Goal: Information Seeking & Learning: Check status

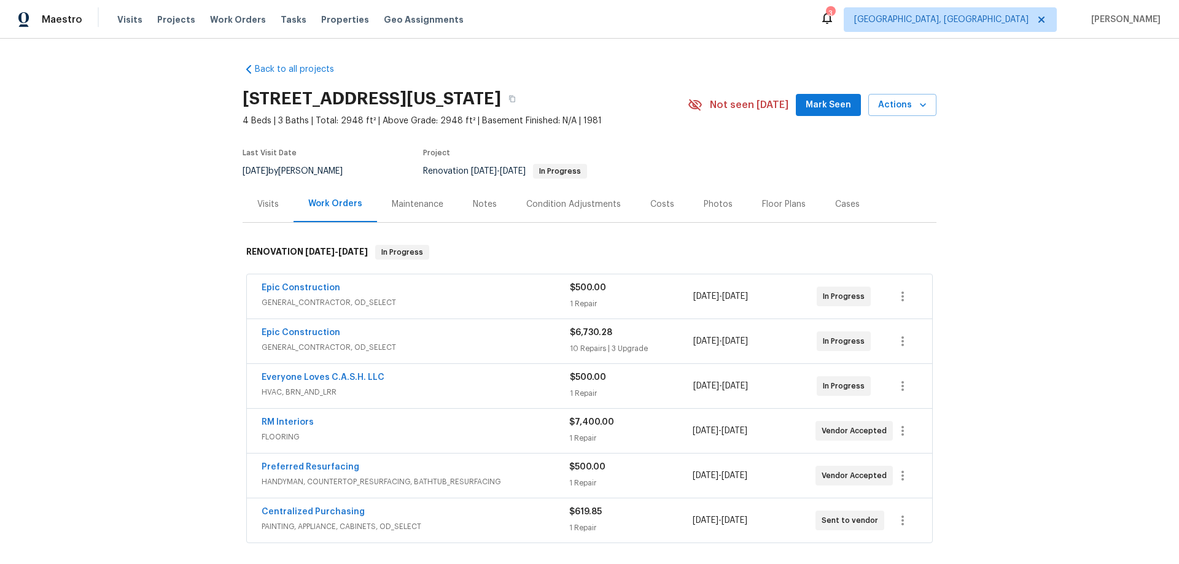
scroll to position [123, 0]
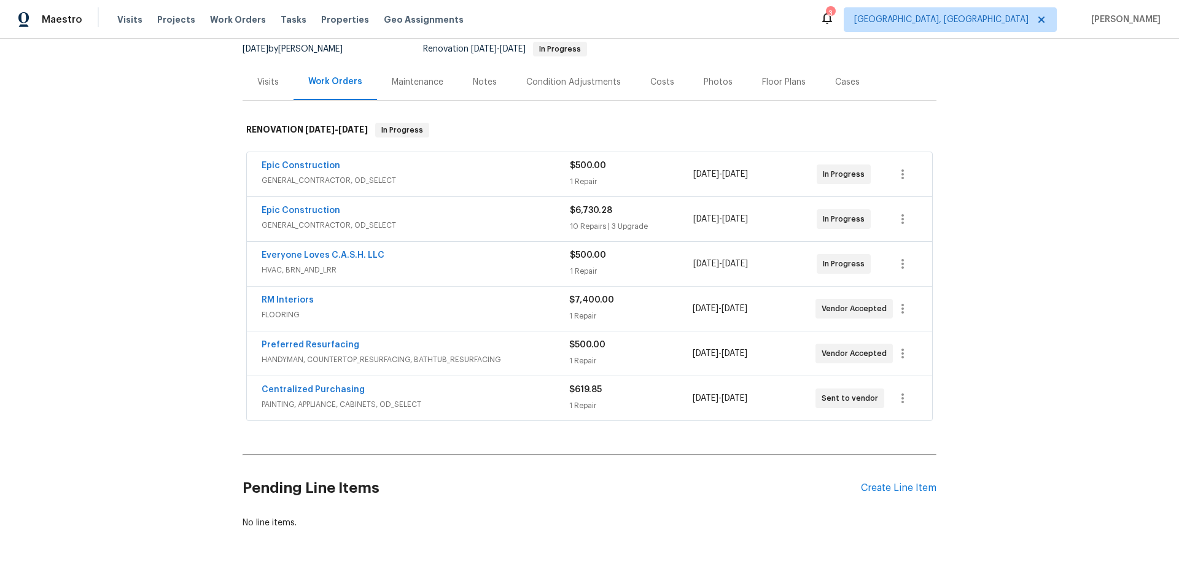
click at [181, 285] on div "Back to all projects 4044 Spyglass Rd, Oklahoma City, OK 73120 4 Beds | 3 Baths…" at bounding box center [589, 302] width 1179 height 526
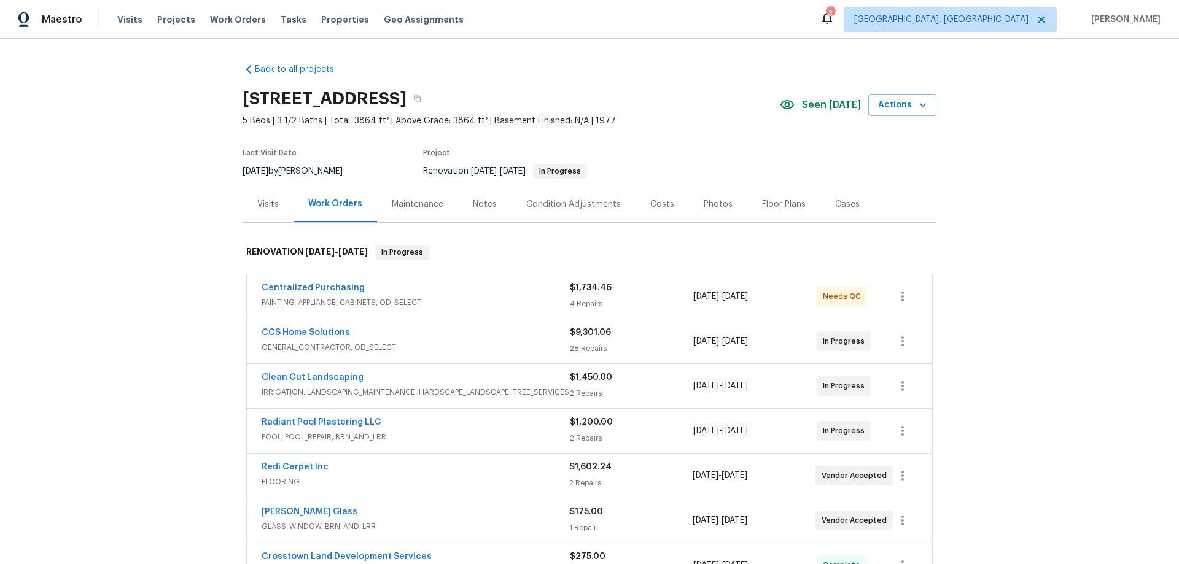
click at [208, 303] on div "Back to all projects 11723 Quail Creek Dr, Houston, TX 77070 5 Beds | 3 1/2 Bat…" at bounding box center [589, 302] width 1179 height 526
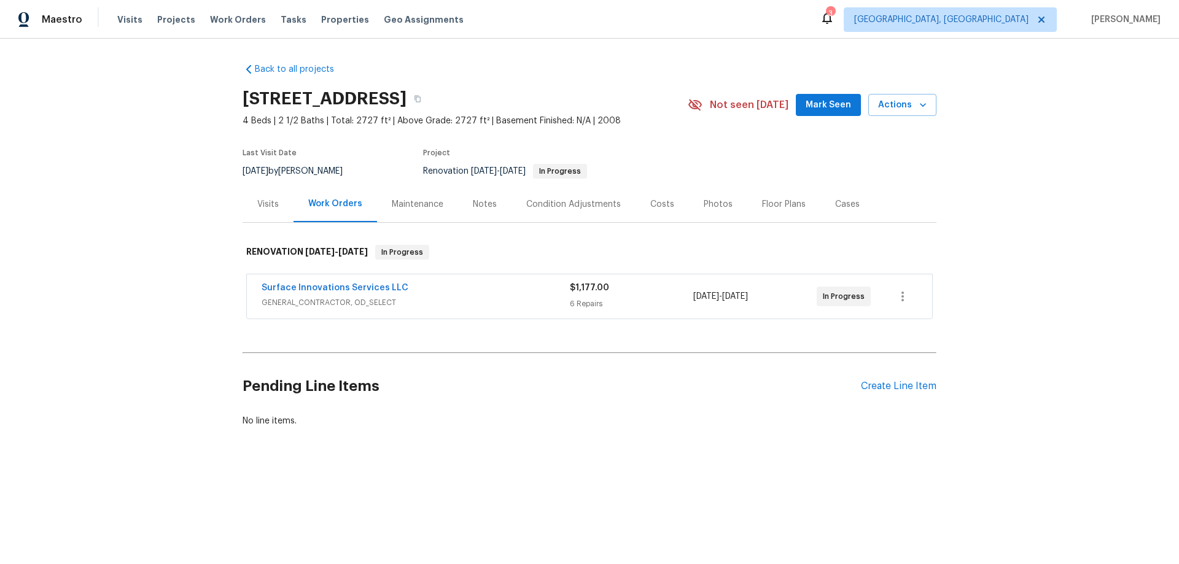
click at [171, 245] on div "Back to all projects 31611 Summit Springs Ln, Spring, TX 77386 4 Beds | 2 1/2 B…" at bounding box center [589, 275] width 1179 height 472
click at [171, 276] on div "Back to all projects 31611 Summit Springs Ln, Spring, TX 77386 4 Beds | 2 1/2 B…" at bounding box center [589, 275] width 1179 height 472
click at [184, 233] on div "Back to all projects 31611 Summit Springs Ln, Spring, TX 77386 4 Beds | 2 1/2 B…" at bounding box center [589, 275] width 1179 height 472
click at [147, 332] on div "Back to all projects 31611 Summit Springs Ln, Spring, TX 77386 4 Beds | 2 1/2 B…" at bounding box center [589, 275] width 1179 height 472
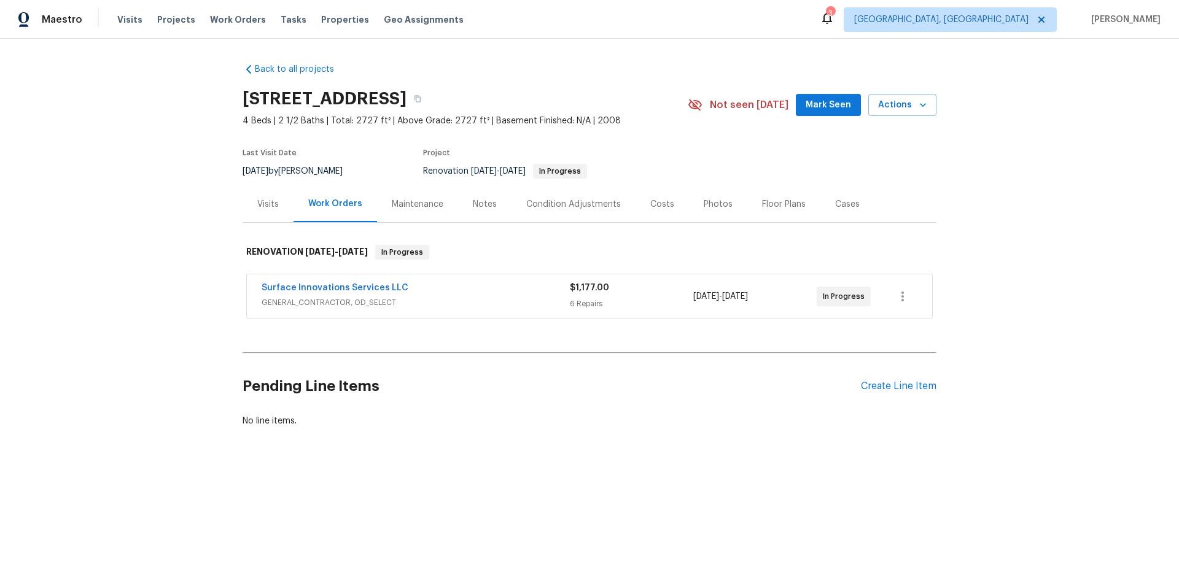
click at [153, 261] on div "Back to all projects 31611 Summit Springs Ln, Spring, TX 77386 4 Beds | 2 1/2 B…" at bounding box center [589, 275] width 1179 height 472
click at [154, 261] on div "Back to all projects 31611 Summit Springs Ln, Spring, TX 77386 4 Beds | 2 1/2 B…" at bounding box center [589, 275] width 1179 height 472
click at [193, 234] on div "Back to all projects 31611 Summit Springs Ln, Spring, TX 77386 4 Beds | 2 1/2 B…" at bounding box center [589, 275] width 1179 height 472
click at [136, 203] on div "Back to all projects 31611 Summit Springs Ln, Spring, TX 77386 4 Beds | 2 1/2 B…" at bounding box center [589, 275] width 1179 height 472
click at [157, 279] on div "Back to all projects 31611 Summit Springs Ln, Spring, TX 77386 4 Beds | 2 1/2 B…" at bounding box center [589, 275] width 1179 height 472
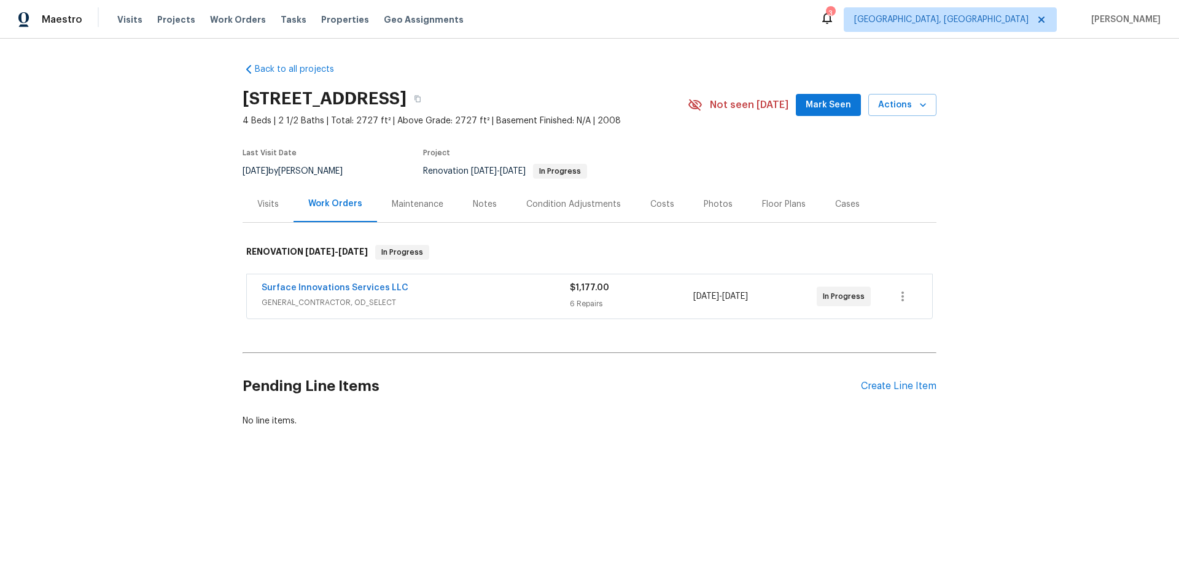
click at [104, 308] on div "Back to all projects 31611 Summit Springs Ln, Spring, TX 77386 4 Beds | 2 1/2 B…" at bounding box center [589, 275] width 1179 height 472
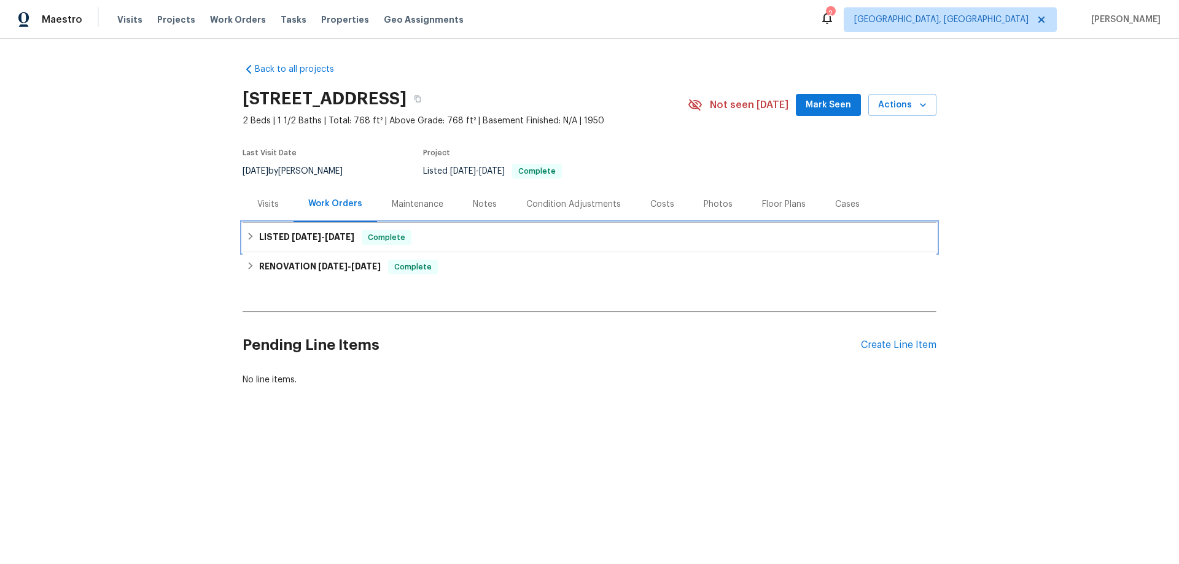
click at [276, 242] on h6 "LISTED [DATE] - [DATE]" at bounding box center [306, 237] width 95 height 15
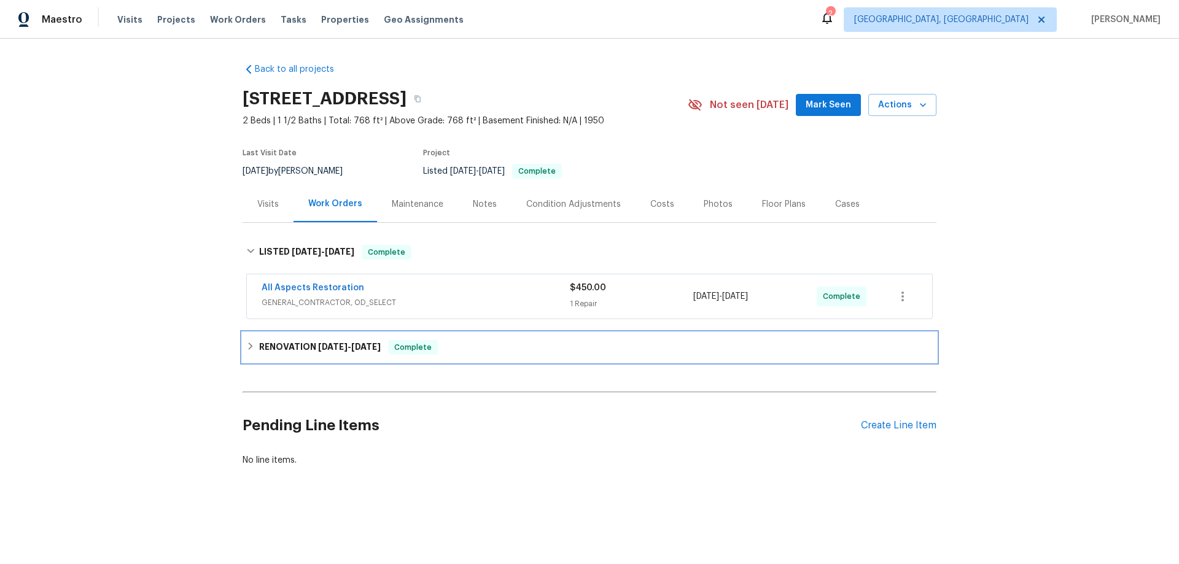
click at [287, 354] on div "RENOVATION 4/14/25 - 7/9/25 Complete" at bounding box center [590, 347] width 694 height 29
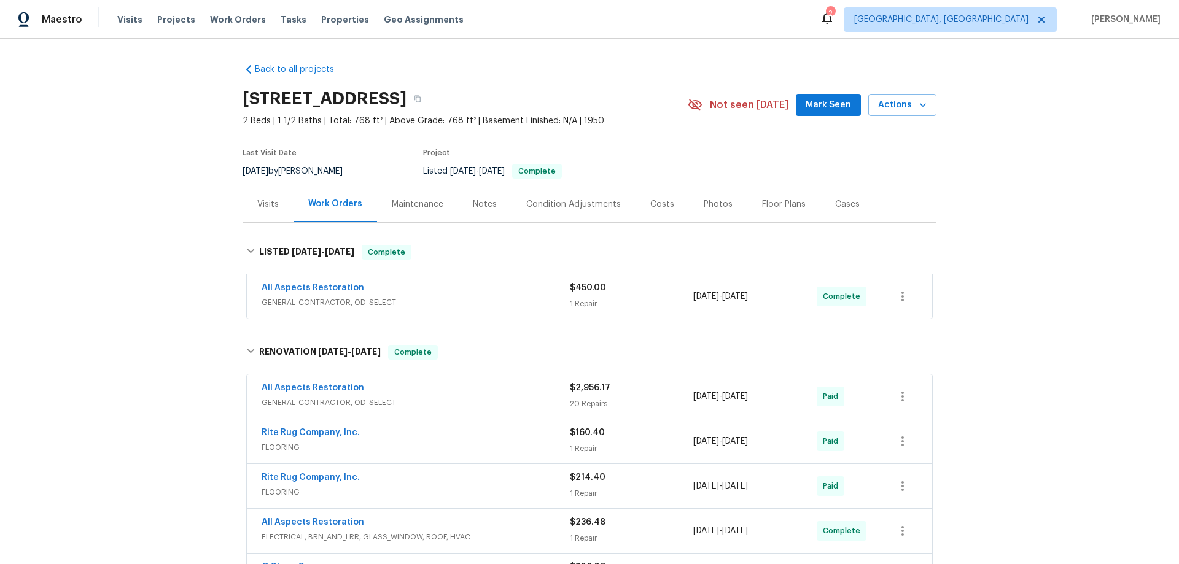
click at [181, 263] on div "Back to all projects 5176 Clarendon Rd, Indianapolis, IN 46208 2 Beds | 1 1/2 B…" at bounding box center [589, 302] width 1179 height 526
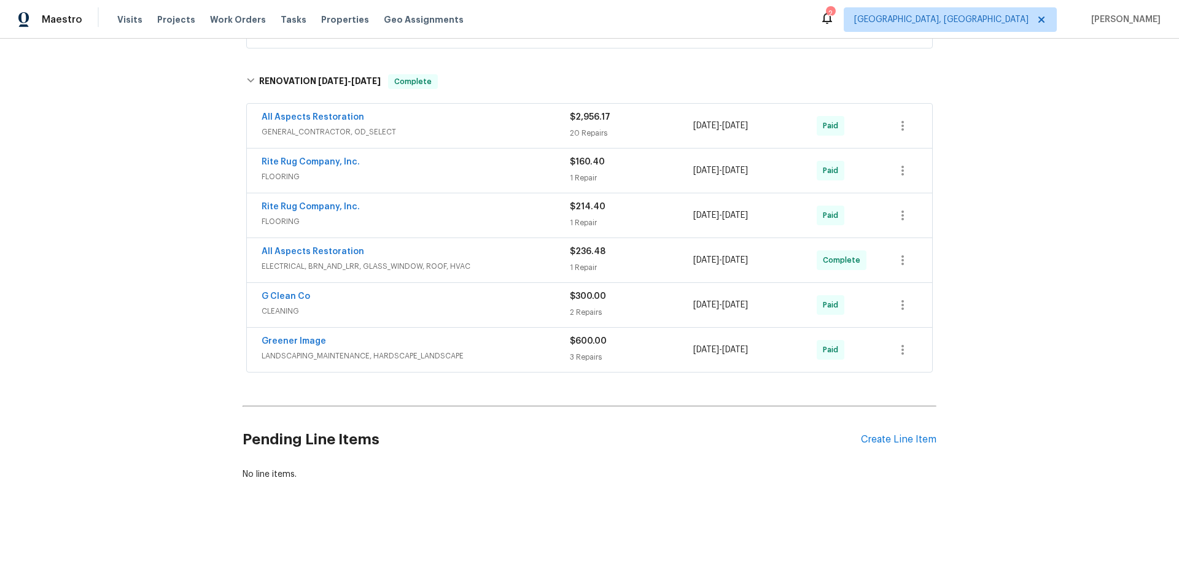
click at [198, 264] on div "Back to all projects 5176 Clarendon Rd, Indianapolis, IN 46208 2 Beds | 1 1/2 B…" at bounding box center [589, 302] width 1179 height 526
click at [148, 204] on div "Back to all projects 5176 Clarendon Rd, Indianapolis, IN 46208 2 Beds | 1 1/2 B…" at bounding box center [589, 302] width 1179 height 526
click at [137, 248] on div "Back to all projects 5176 Clarendon Rd, Indianapolis, IN 46208 2 Beds | 1 1/2 B…" at bounding box center [589, 302] width 1179 height 526
click at [151, 219] on div "Back to all projects 5176 Clarendon Rd, Indianapolis, IN 46208 2 Beds | 1 1/2 B…" at bounding box center [589, 302] width 1179 height 526
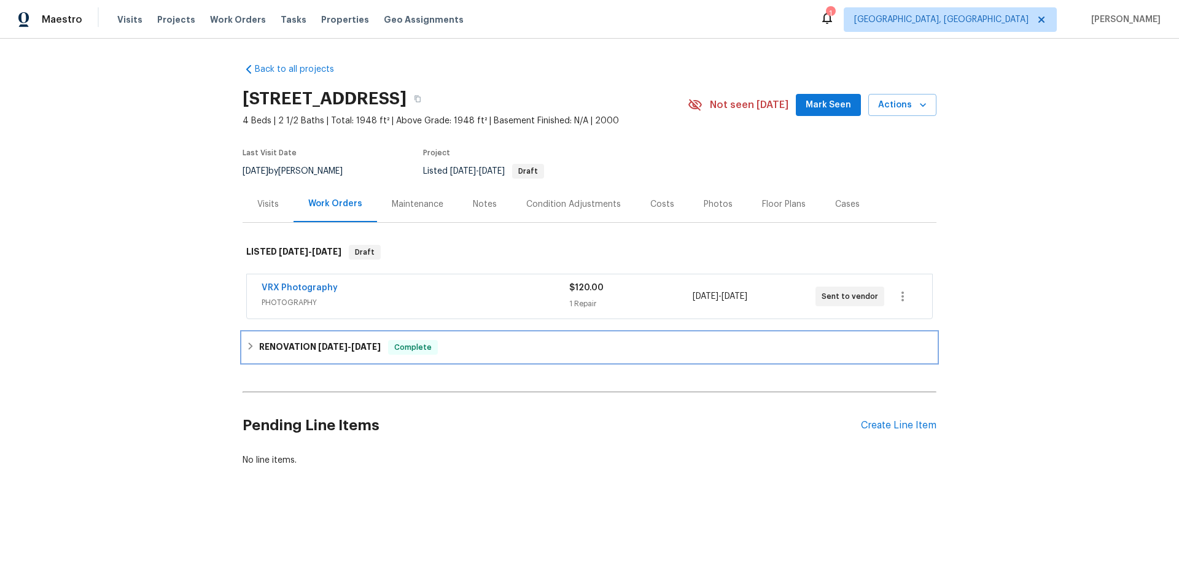
drag, startPoint x: 245, startPoint y: 356, endPoint x: 216, endPoint y: 313, distance: 51.8
click at [248, 354] on div "RENOVATION 7/23/25 - 8/12/25 Complete" at bounding box center [590, 347] width 694 height 29
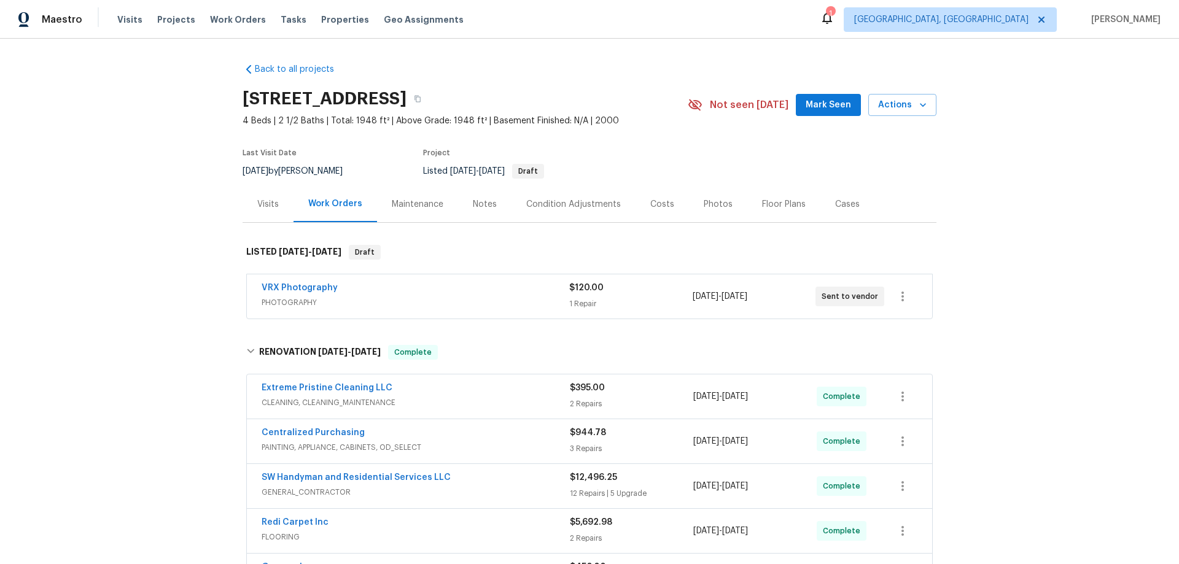
click at [188, 235] on div "Back to all projects 6766 Wimbledon Dr, Zionsville, IN 46077 4 Beds | 2 1/2 Bat…" at bounding box center [589, 302] width 1179 height 526
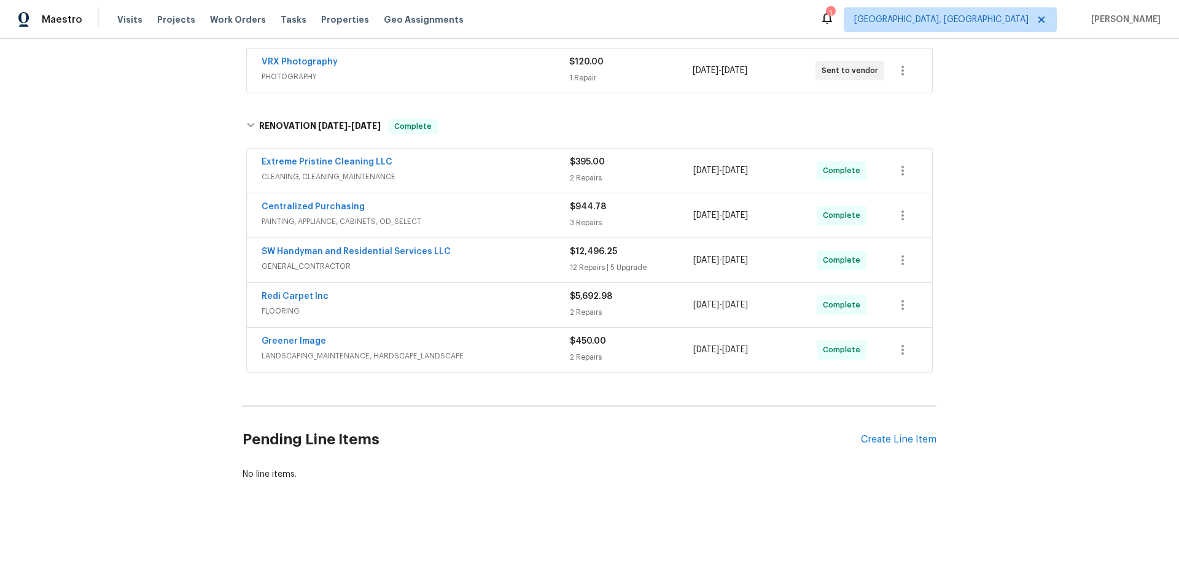
click at [178, 246] on div "Back to all projects 6766 Wimbledon Dr, Zionsville, IN 46077 4 Beds | 2 1/2 Bat…" at bounding box center [589, 302] width 1179 height 526
click at [150, 204] on div "Back to all projects 6766 Wimbledon Dr, Zionsville, IN 46077 4 Beds | 2 1/2 Bat…" at bounding box center [589, 302] width 1179 height 526
click at [159, 239] on div "Back to all projects 6766 Wimbledon Dr, Zionsville, IN 46077 4 Beds | 2 1/2 Bat…" at bounding box center [589, 302] width 1179 height 526
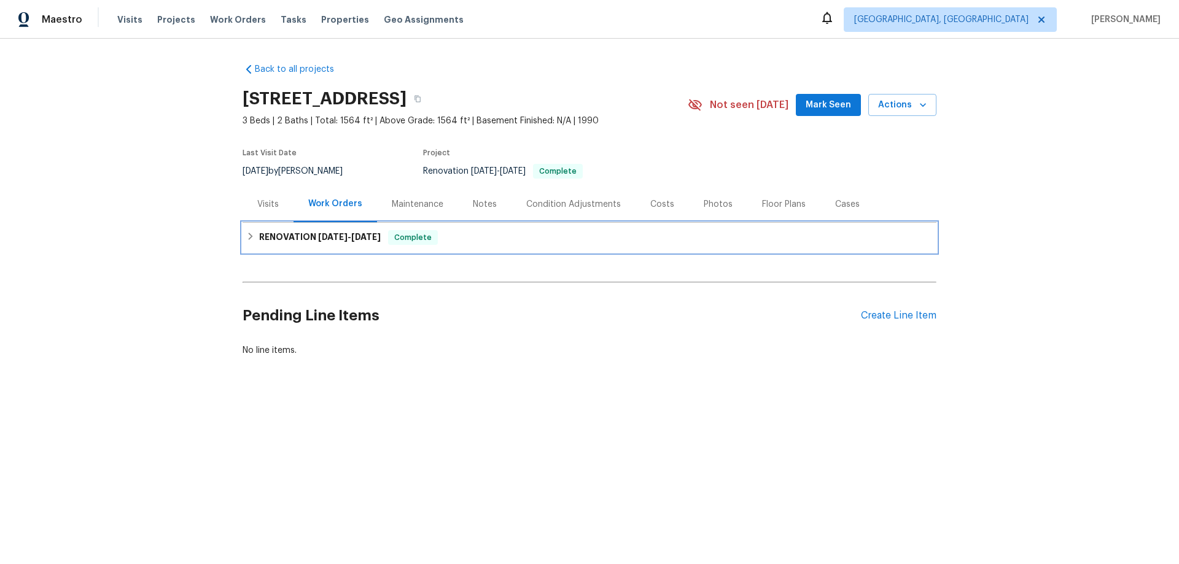
drag, startPoint x: 286, startPoint y: 240, endPoint x: 208, endPoint y: 253, distance: 78.6
click at [285, 240] on h6 "RENOVATION [DATE] - [DATE]" at bounding box center [320, 237] width 122 height 15
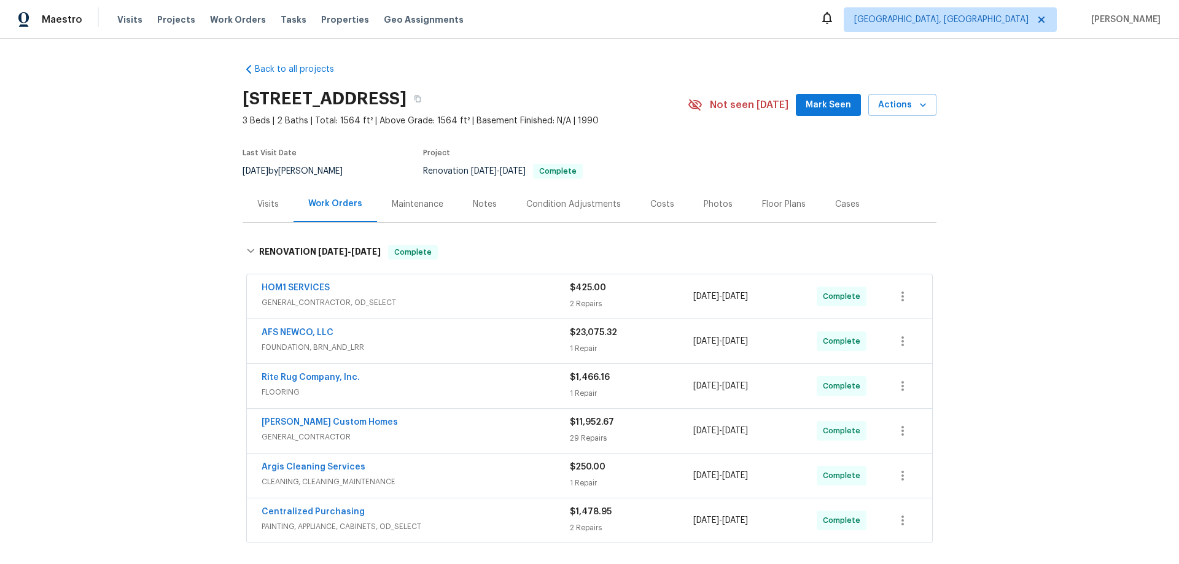
click at [177, 221] on div "Back to all projects [STREET_ADDRESS] 3 Beds | 2 Baths | Total: 1564 ft² | Abov…" at bounding box center [589, 302] width 1179 height 526
click at [111, 268] on div "Back to all projects 322 Chatuga Ln, Loudon, TN 37774 3 Beds | 2 Baths | Total:…" at bounding box center [589, 302] width 1179 height 526
click at [198, 151] on div "Back to all projects 322 Chatuga Ln, Loudon, TN 37774 3 Beds | 2 Baths | Total:…" at bounding box center [589, 302] width 1179 height 526
click at [186, 234] on div "Back to all projects 322 Chatuga Ln, Loudon, TN 37774 3 Beds | 2 Baths | Total:…" at bounding box center [589, 302] width 1179 height 526
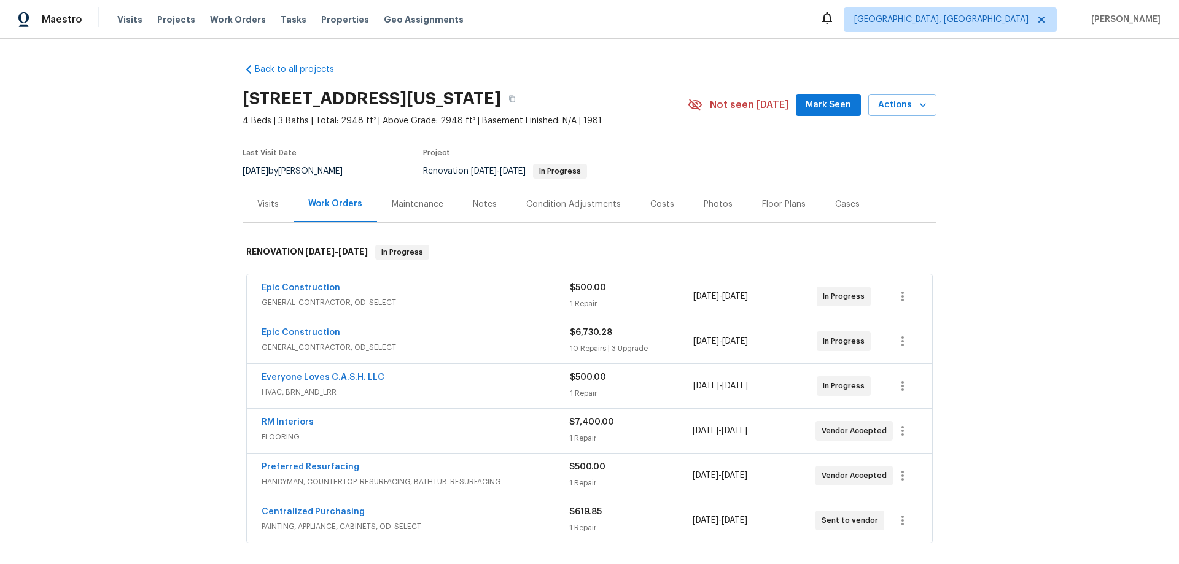
click at [170, 313] on div "Back to all projects [STREET_ADDRESS][US_STATE] 4 Beds | 3 Baths | Total: 2948 …" at bounding box center [589, 302] width 1179 height 526
click at [168, 254] on div "Back to all projects 4044 Spyglass Rd, Oklahoma City, OK 73120 4 Beds | 3 Baths…" at bounding box center [589, 302] width 1179 height 526
click at [162, 155] on div "Back to all projects 4044 Spyglass Rd, Oklahoma City, OK 73120 4 Beds | 3 Baths…" at bounding box center [589, 302] width 1179 height 526
click at [113, 236] on div "Back to all projects 4044 Spyglass Rd, Oklahoma City, OK 73120 4 Beds | 3 Baths…" at bounding box center [589, 302] width 1179 height 526
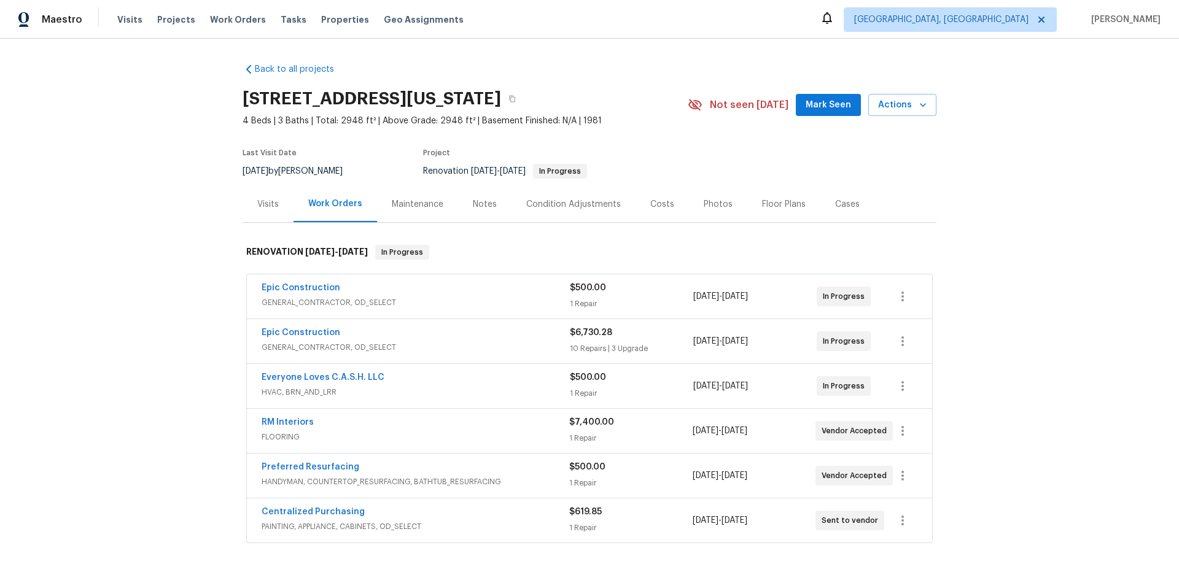
click at [201, 152] on div "Back to all projects 4044 Spyglass Rd, Oklahoma City, OK 73120 4 Beds | 3 Baths…" at bounding box center [589, 302] width 1179 height 526
click at [138, 224] on div "Back to all projects 4044 Spyglass Rd, Oklahoma City, OK 73120 4 Beds | 3 Baths…" at bounding box center [589, 302] width 1179 height 526
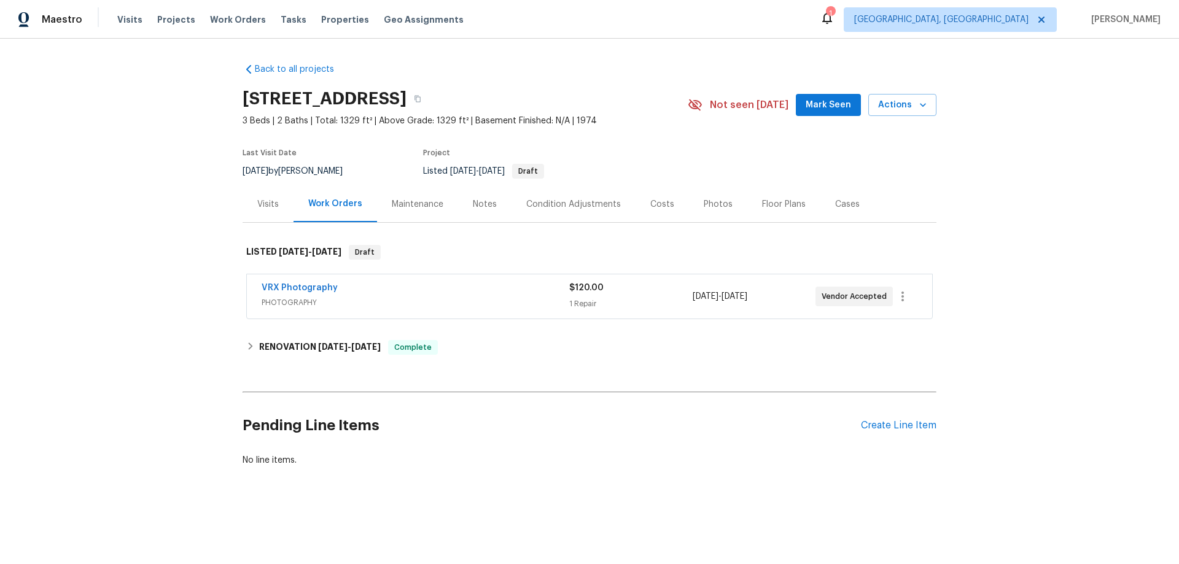
drag, startPoint x: 233, startPoint y: 355, endPoint x: 254, endPoint y: 353, distance: 21.6
click at [253, 353] on div "Back to all projects 408 Whitethorn Dr, Gastonia, NC 28054 3 Beds | 2 Baths | T…" at bounding box center [589, 295] width 1179 height 512
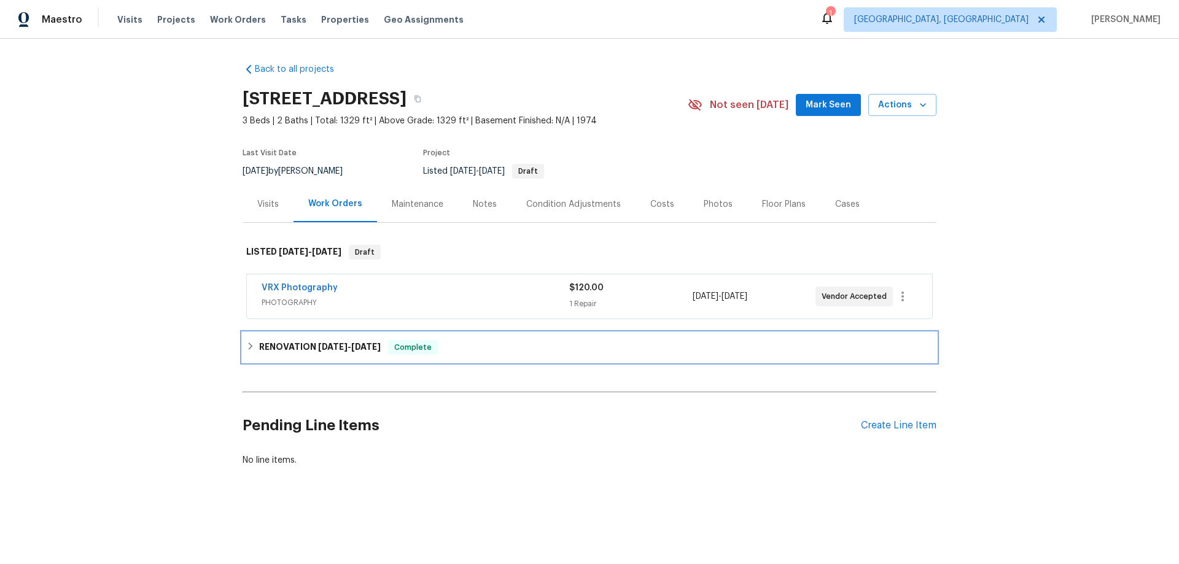
click at [252, 351] on div "RENOVATION 8/1/25 - 8/18/25 Complete" at bounding box center [589, 347] width 687 height 15
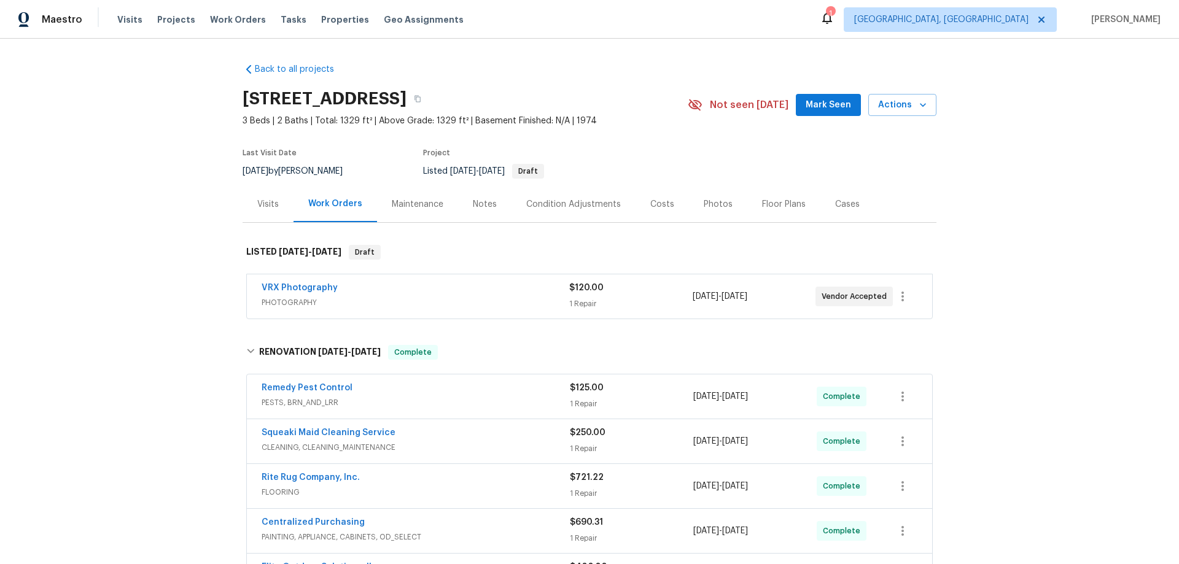
click at [168, 224] on div "Back to all projects 408 Whitethorn Dr, Gastonia, NC 28054 3 Beds | 2 Baths | T…" at bounding box center [589, 302] width 1179 height 526
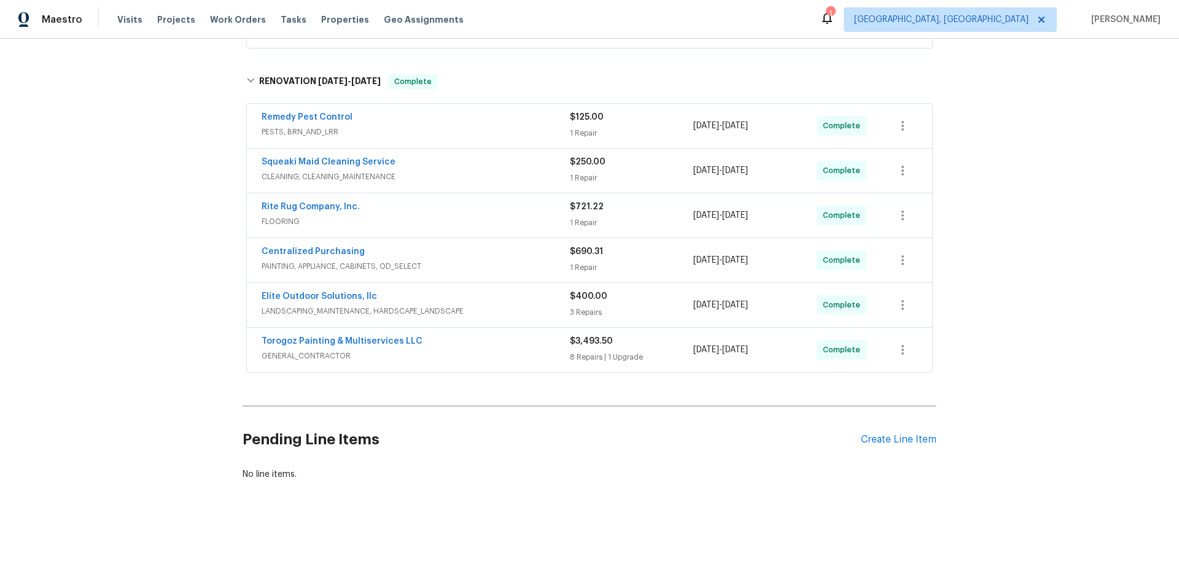
click at [152, 227] on div "Back to all projects 408 Whitethorn Dr, Gastonia, NC 28054 3 Beds | 2 Baths | T…" at bounding box center [589, 302] width 1179 height 526
click at [157, 233] on div "Back to all projects 408 Whitethorn Dr, Gastonia, NC 28054 3 Beds | 2 Baths | T…" at bounding box center [589, 302] width 1179 height 526
click at [210, 203] on div "Back to all projects 408 Whitethorn Dr, Gastonia, NC 28054 3 Beds | 2 Baths | T…" at bounding box center [589, 302] width 1179 height 526
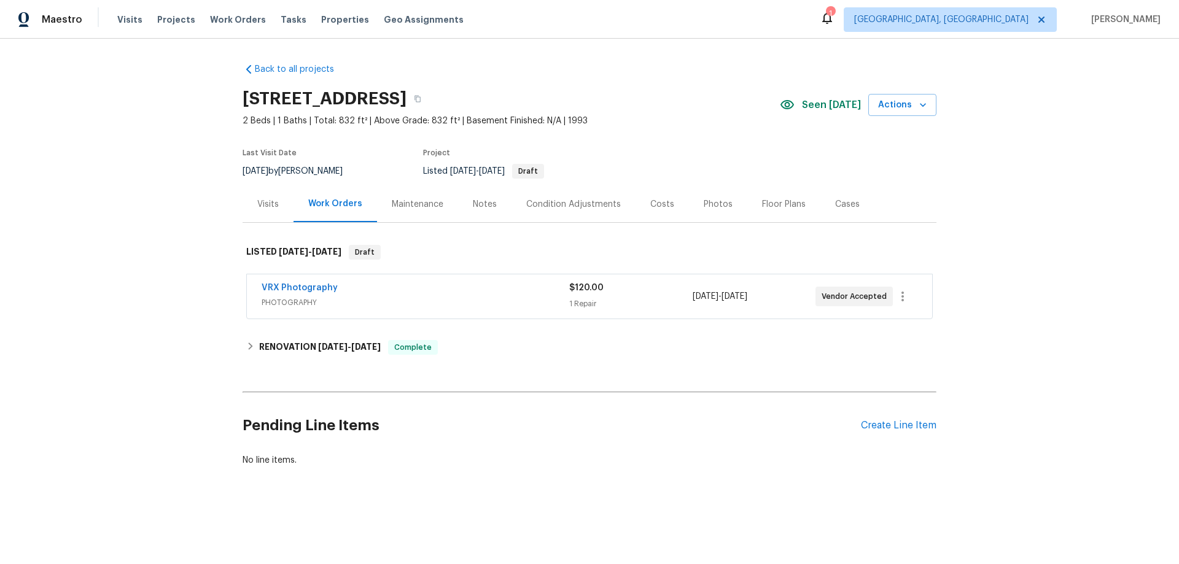
drag, startPoint x: 144, startPoint y: 259, endPoint x: 286, endPoint y: 360, distance: 173.9
click at [155, 269] on div "Back to all projects [STREET_ADDRESS] 2 Beds | 1 Baths | Total: 832 ft² | Above…" at bounding box center [589, 295] width 1179 height 512
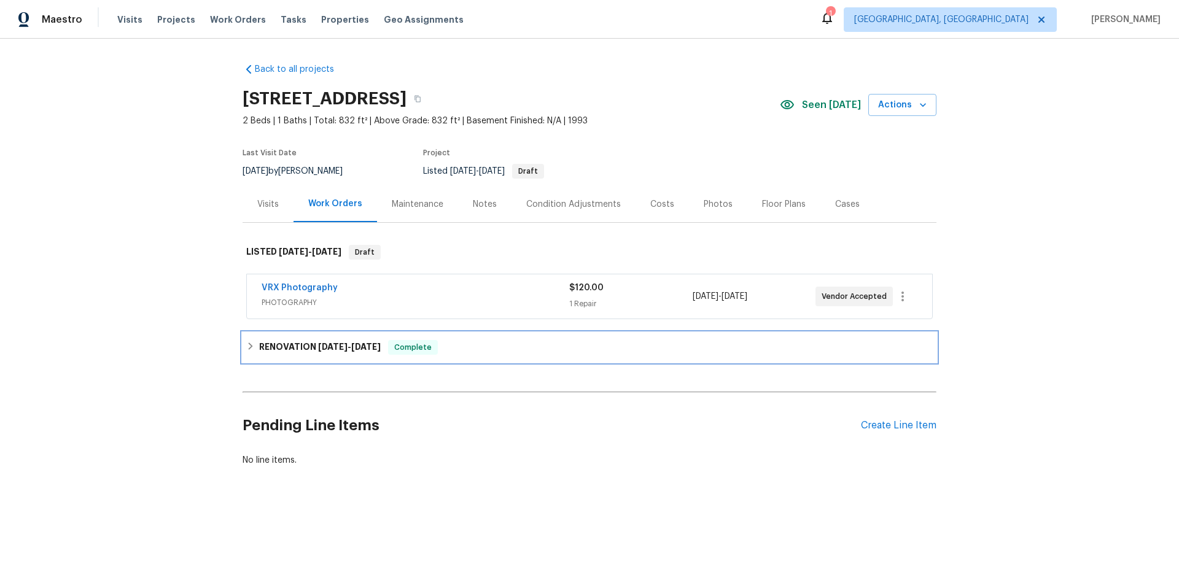
drag, startPoint x: 263, startPoint y: 347, endPoint x: 213, endPoint y: 324, distance: 55.3
click at [263, 348] on h6 "RENOVATION 8/6/25 - 8/11/25" at bounding box center [320, 347] width 122 height 15
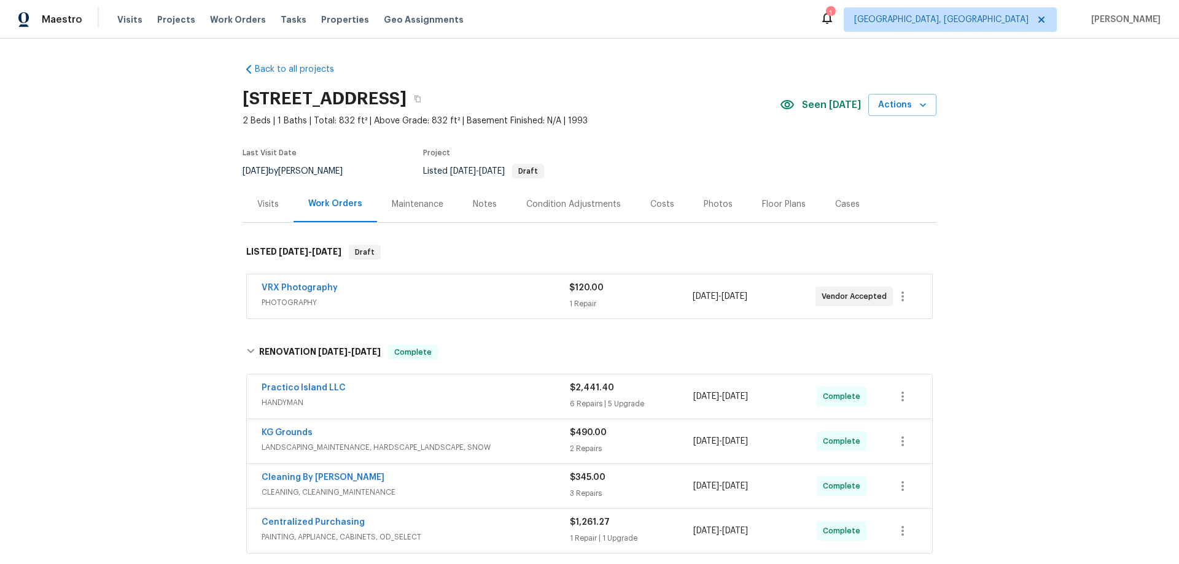
click at [181, 248] on div "Back to all projects 2225 Hawthorne St, Middletown, OH 45042 2 Beds | 1 Baths |…" at bounding box center [589, 302] width 1179 height 526
click at [171, 202] on div "Back to all projects 2225 Hawthorne St, Middletown, OH 45042 2 Beds | 1 Baths |…" at bounding box center [589, 302] width 1179 height 526
click at [107, 265] on div "Back to all projects 2225 Hawthorne St, Middletown, OH 45042 2 Beds | 1 Baths |…" at bounding box center [589, 302] width 1179 height 526
click at [153, 237] on div "Back to all projects 2225 Hawthorne St, Middletown, OH 45042 2 Beds | 1 Baths |…" at bounding box center [589, 302] width 1179 height 526
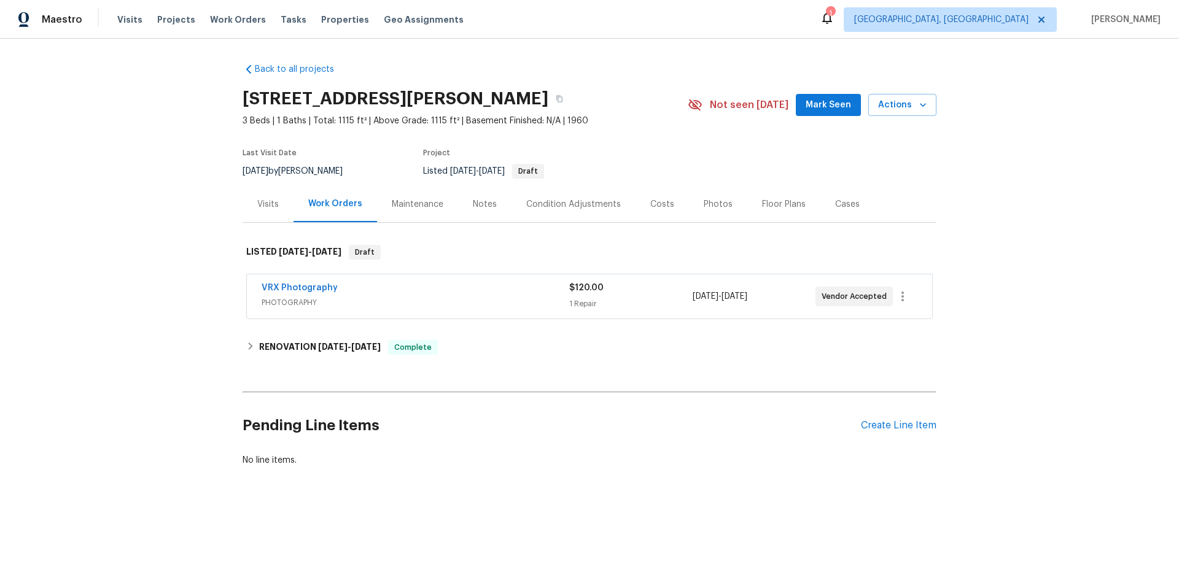
click at [266, 327] on div "Back to all projects [STREET_ADDRESS][PERSON_NAME] 3 Beds | 1 Baths | Total: 11…" at bounding box center [590, 264] width 694 height 423
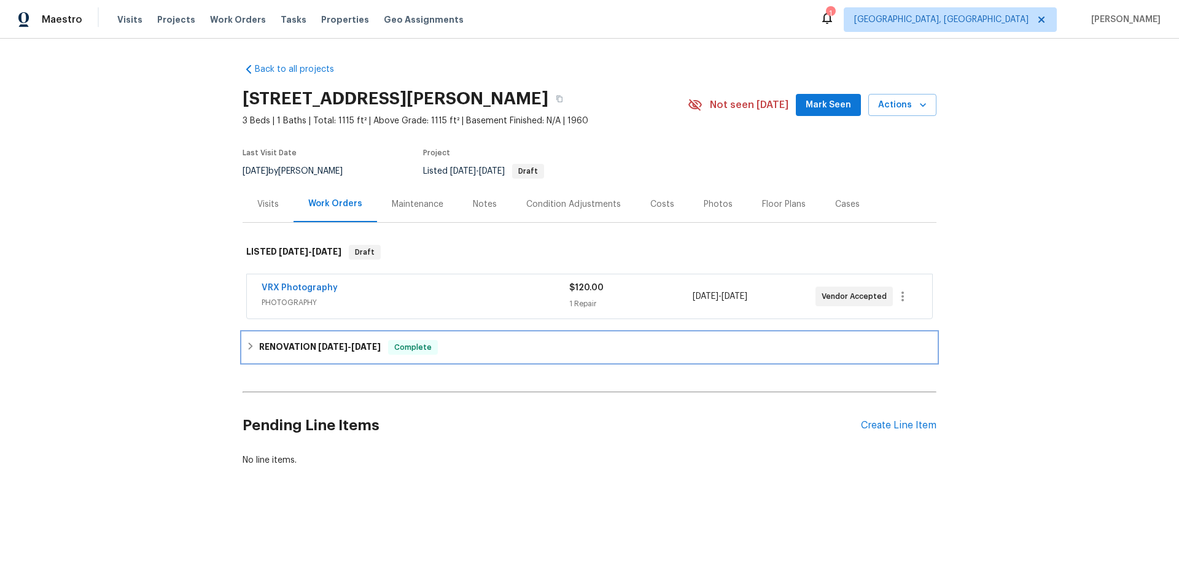
drag, startPoint x: 246, startPoint y: 353, endPoint x: 188, endPoint y: 265, distance: 105.1
click at [246, 353] on div "RENOVATION [DATE] - [DATE] Complete" at bounding box center [589, 347] width 687 height 15
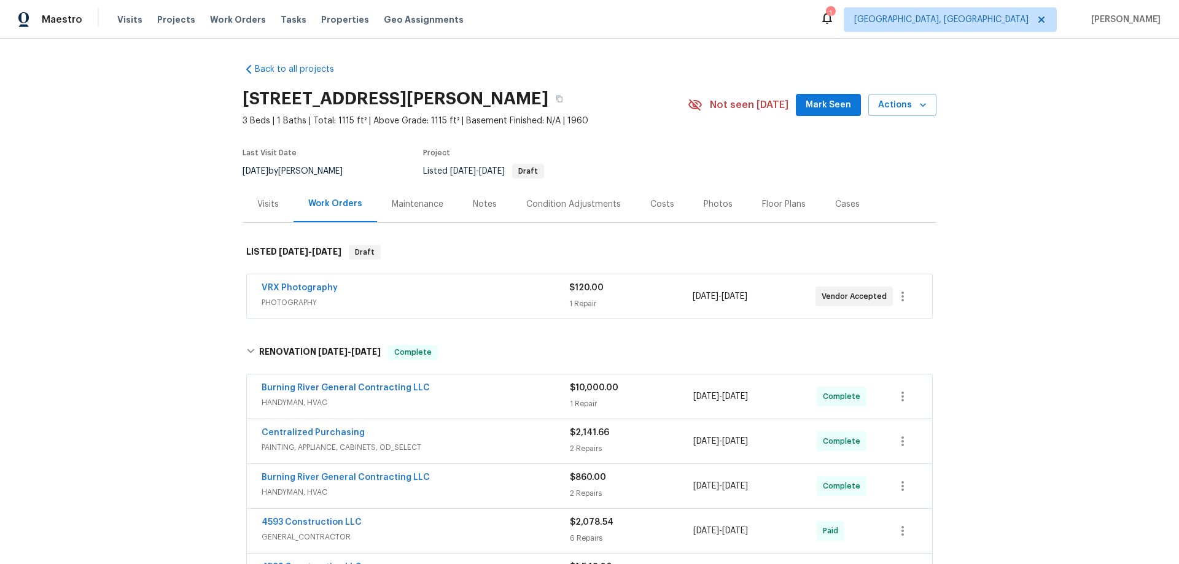
click at [178, 235] on div "Back to all projects [STREET_ADDRESS][PERSON_NAME] 3 Beds | 1 Baths | Total: 11…" at bounding box center [589, 302] width 1179 height 526
click at [150, 214] on div "Back to all projects [STREET_ADDRESS][PERSON_NAME] 3 Beds | 1 Baths | Total: 11…" at bounding box center [589, 302] width 1179 height 526
